Goal: Navigation & Orientation: Find specific page/section

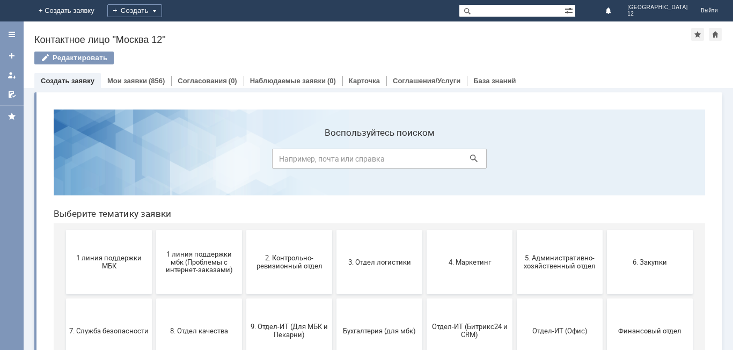
click at [13, 11] on img at bounding box center [13, 11] width 0 height 0
